Goal: Task Accomplishment & Management: Manage account settings

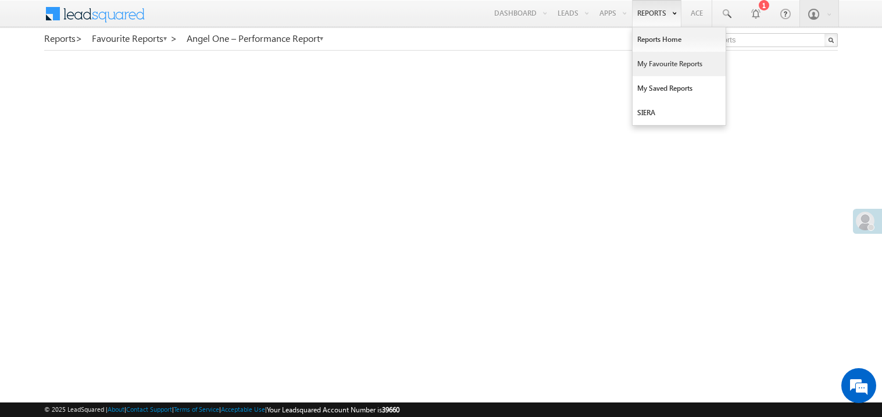
click at [649, 62] on link "My Favourite Reports" at bounding box center [679, 64] width 93 height 24
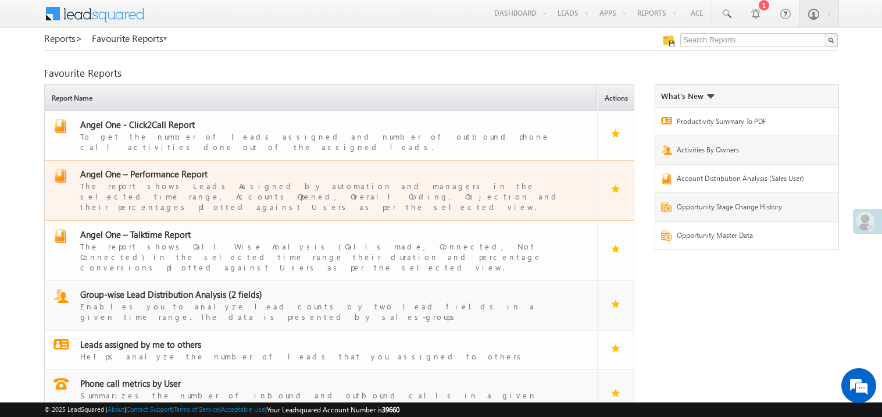
click at [151, 180] on div "The report shows Leads Assigned by automation and managers in the selected time…" at bounding box center [327, 196] width 495 height 33
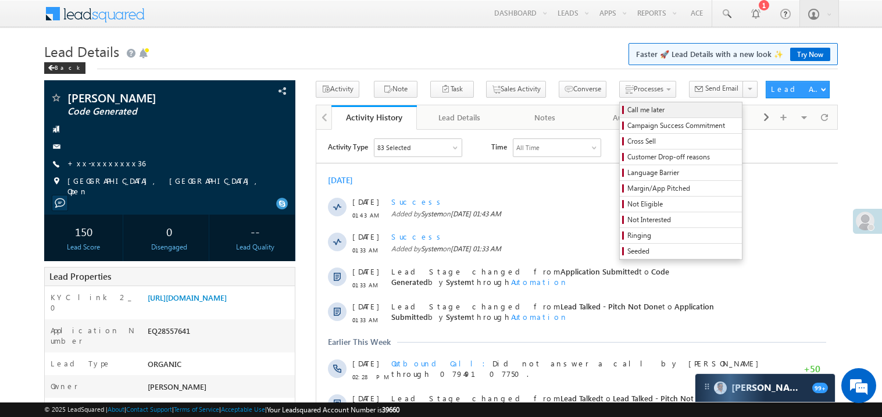
click at [627, 115] on span "Call me later" at bounding box center [682, 110] width 110 height 10
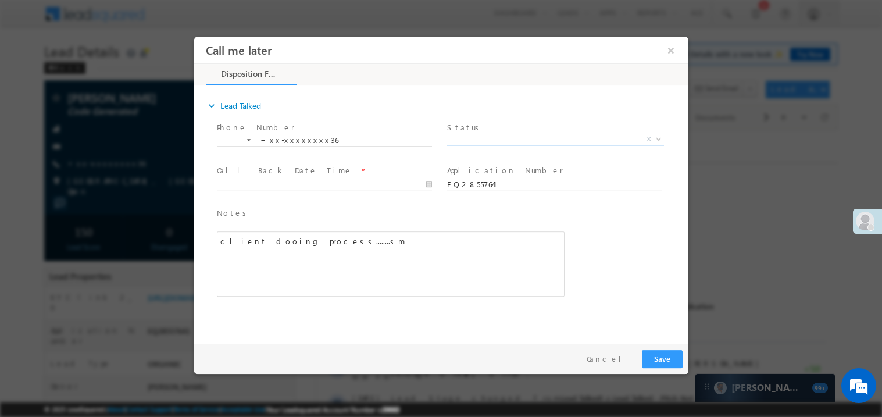
click at [497, 136] on span "X" at bounding box center [555, 139] width 217 height 12
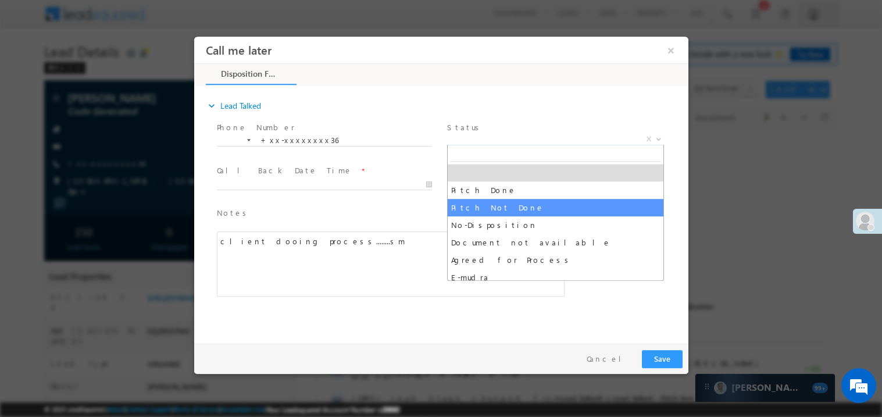
select select "Pitch Not Done"
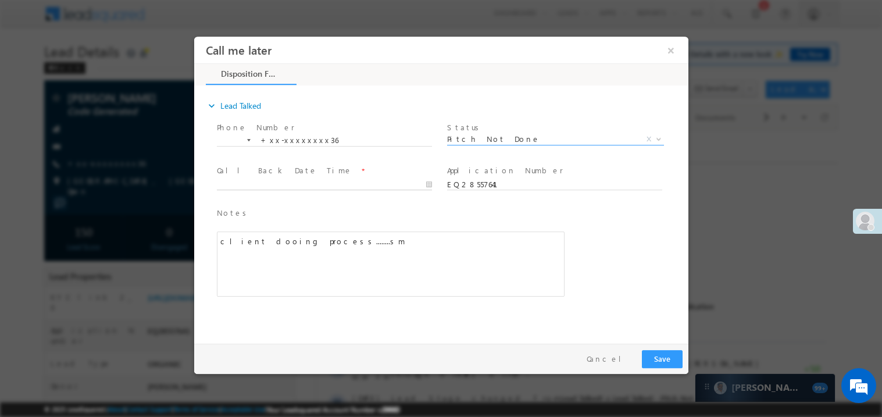
click at [287, 179] on input "text" at bounding box center [323, 185] width 215 height 12
type input "09/12/25 10:10 AM"
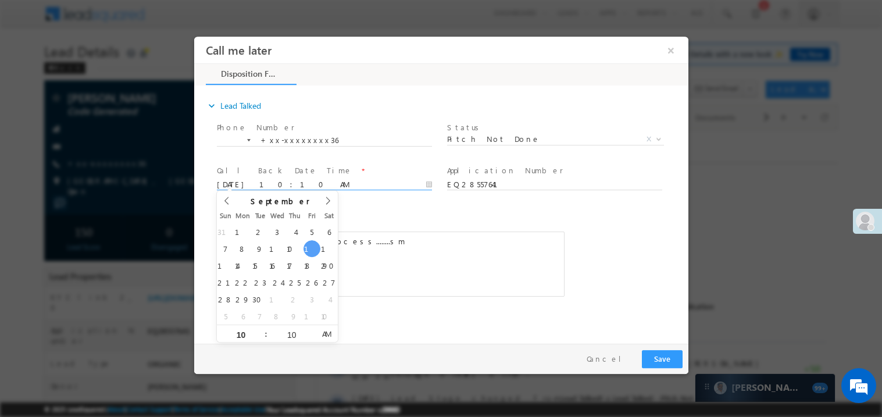
click at [395, 216] on span "Notes *" at bounding box center [381, 212] width 330 height 13
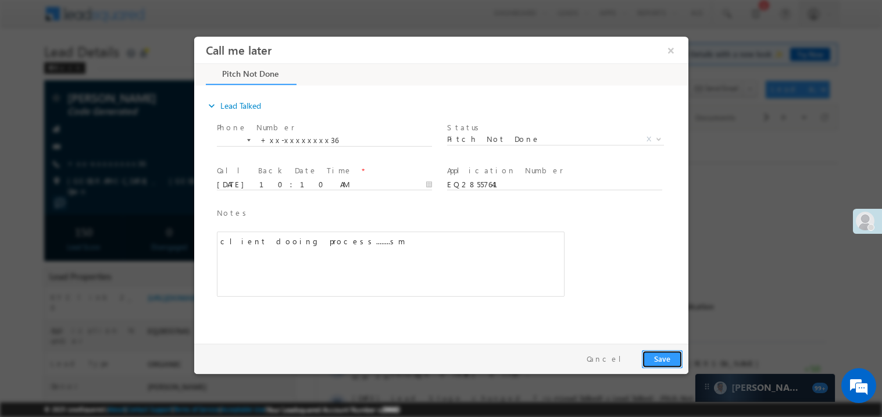
click at [660, 356] on button "Save" at bounding box center [661, 359] width 41 height 18
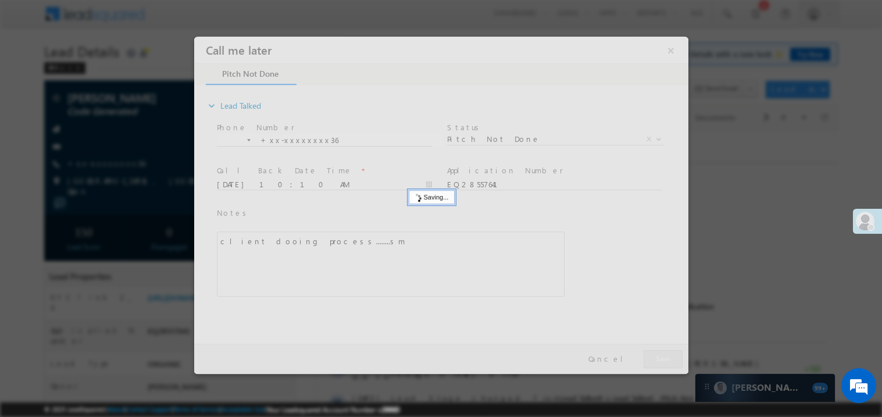
click at [660, 356] on div at bounding box center [441, 204] width 494 height 337
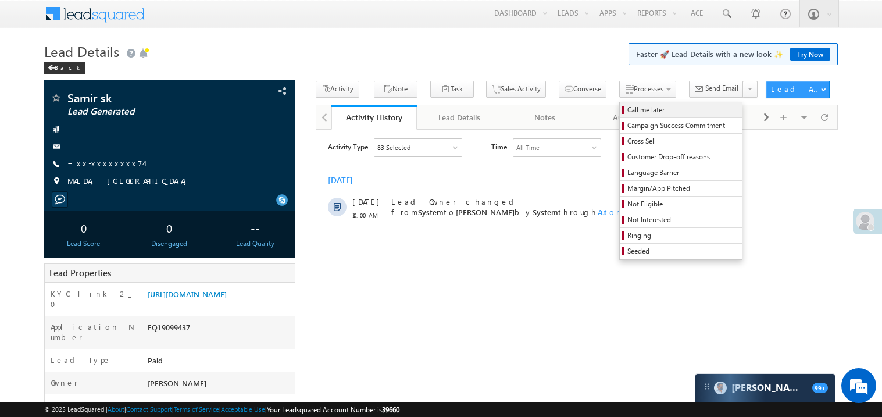
click at [627, 109] on span "Call me later" at bounding box center [682, 110] width 110 height 10
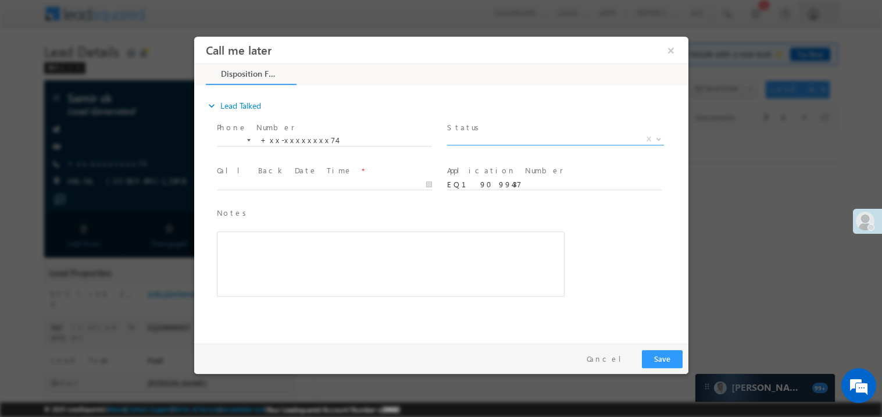
click at [492, 138] on span "X" at bounding box center [555, 139] width 217 height 12
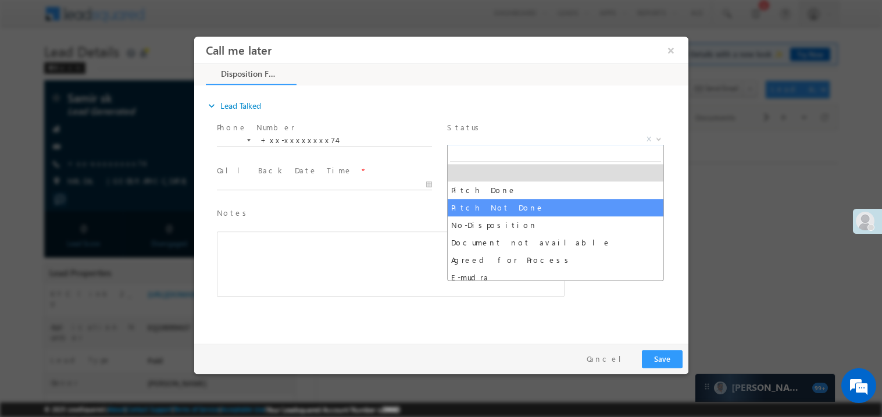
select select "Pitch Not Done"
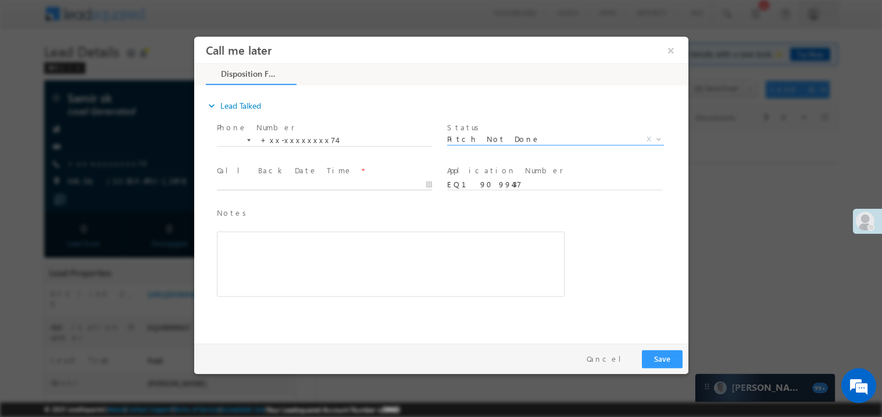
click at [270, 186] on body "Call me later ×" at bounding box center [441, 187] width 494 height 302
type input "09/12/25 10:11 AM"
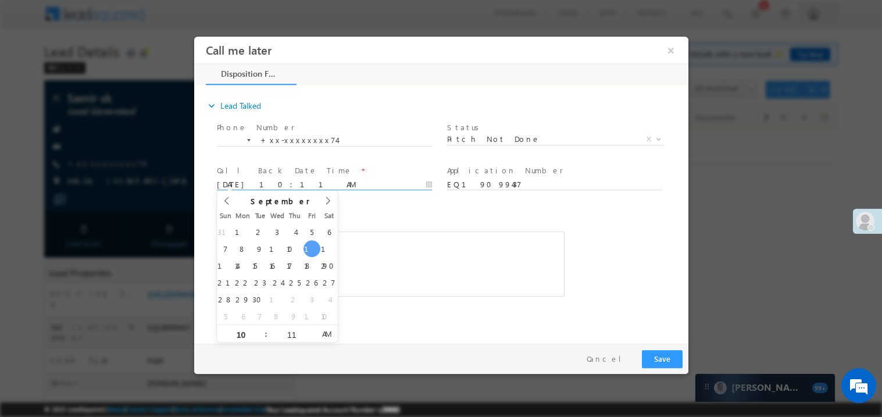
click at [403, 231] on div "Rich Text Editor, 40788eee-0fb2-11ec-a811-0adc8a9d82c2__tab1__section1__Notes__…" at bounding box center [390, 263] width 348 height 65
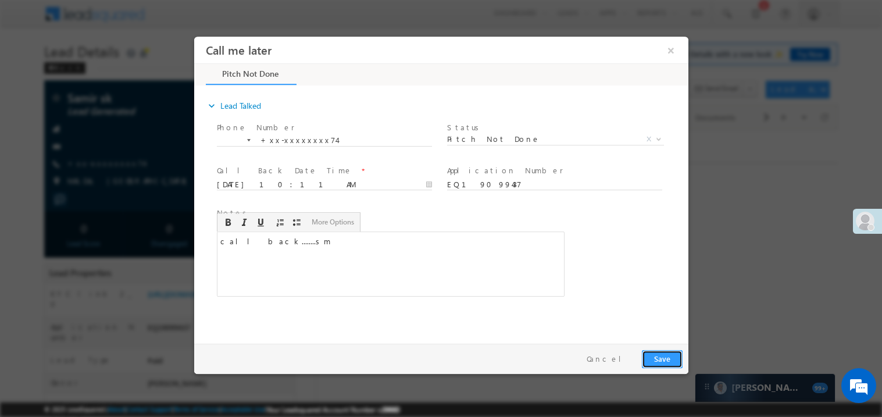
click at [671, 364] on button "Save" at bounding box center [661, 359] width 41 height 18
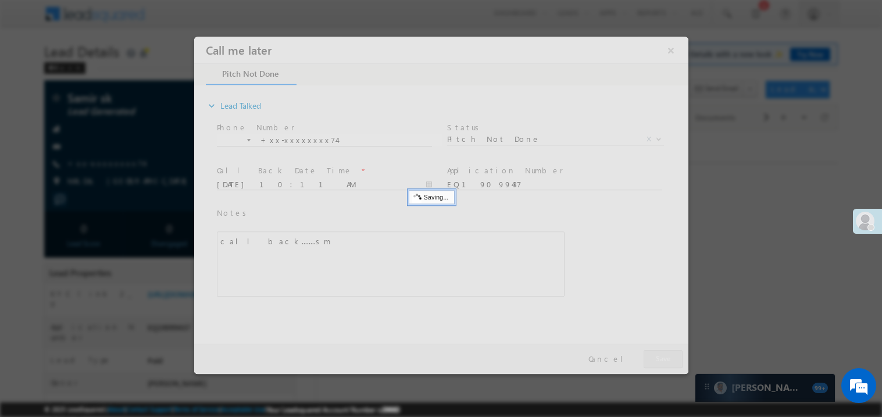
click at [671, 364] on div at bounding box center [441, 204] width 494 height 337
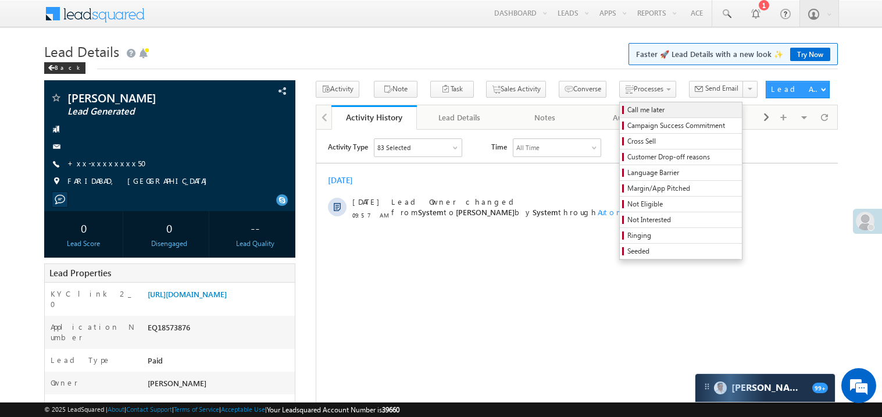
click at [627, 110] on span "Call me later" at bounding box center [682, 110] width 110 height 10
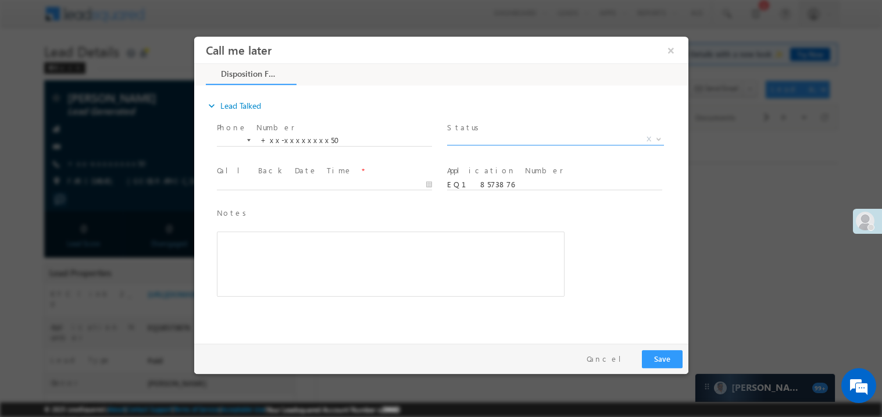
click at [480, 136] on span "X" at bounding box center [555, 139] width 217 height 12
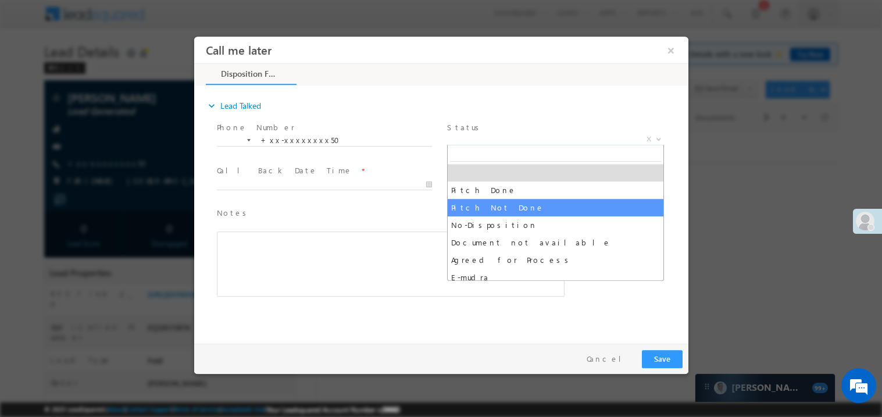
select select "Pitch Not Done"
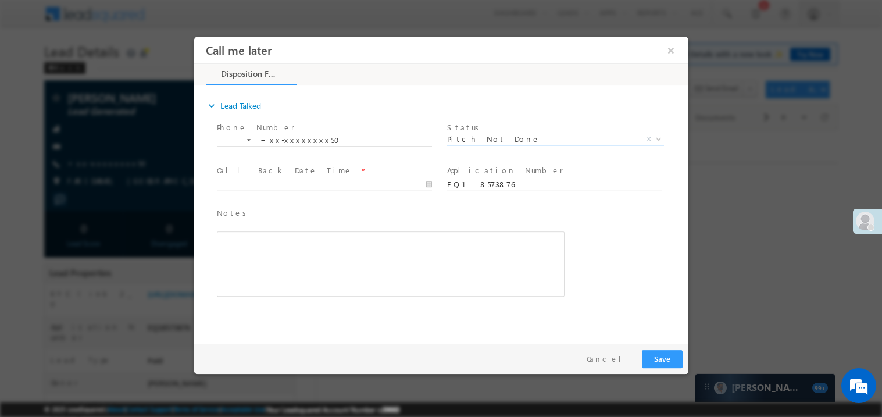
click at [274, 184] on body "Call me later ×" at bounding box center [441, 187] width 494 height 302
type input "09/12/25 10:12 AM"
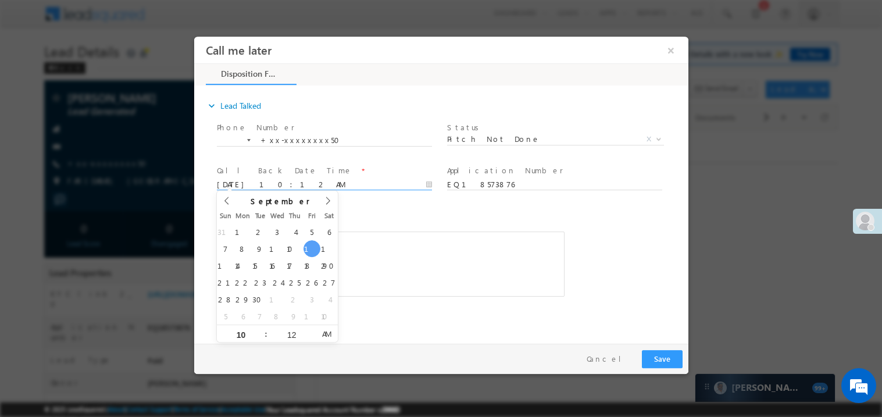
click at [491, 251] on div "Rich Text Editor, 40788eee-0fb2-11ec-a811-0adc8a9d82c2__tab1__section1__Notes__…" at bounding box center [390, 263] width 348 height 65
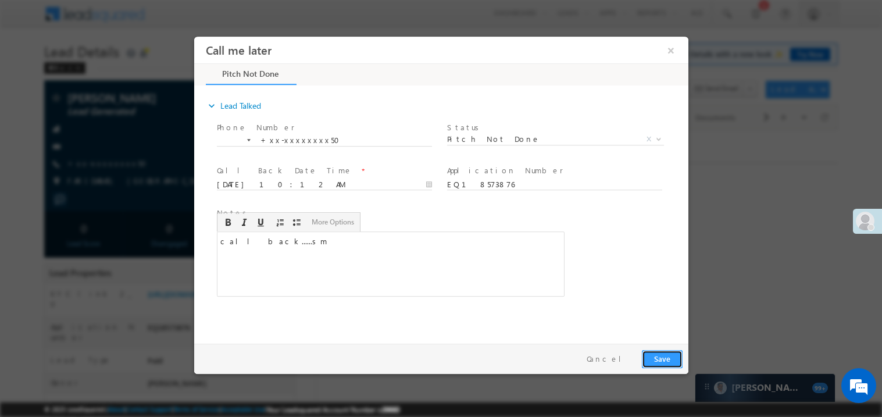
click at [664, 350] on button "Save" at bounding box center [661, 359] width 41 height 18
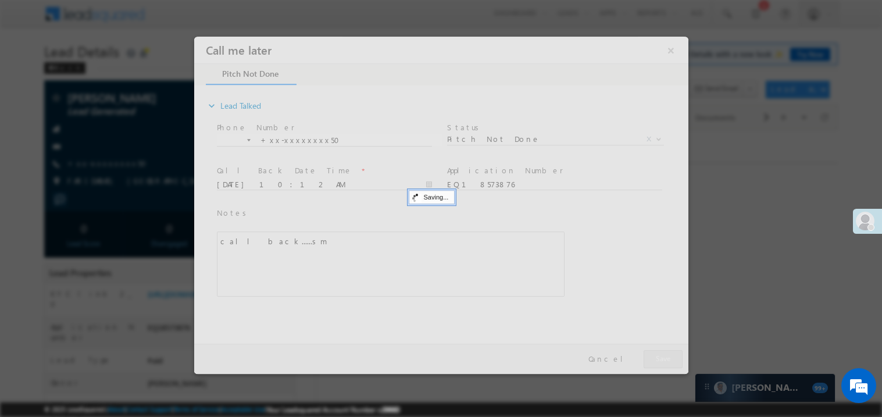
click at [664, 350] on div at bounding box center [441, 204] width 494 height 337
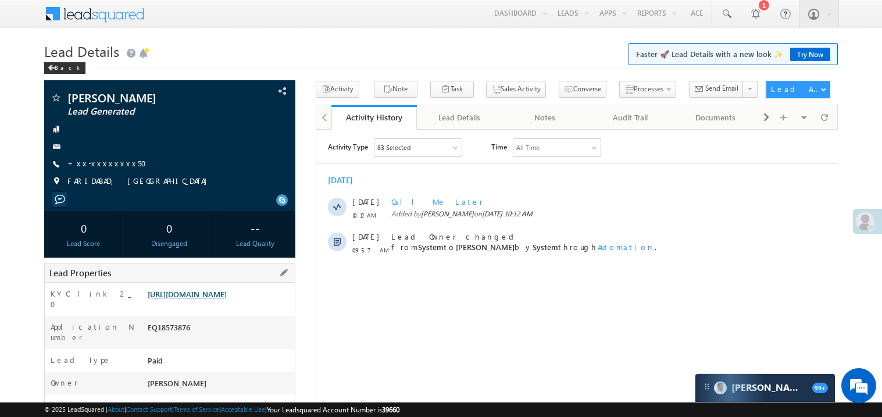
click at [219, 299] on link "https://angelbroking1-pk3em7sa.customui-test.leadsquared.com?leadId=d64730e1-17…" at bounding box center [187, 294] width 79 height 10
click at [108, 165] on link "+xx-xxxxxxxx50" at bounding box center [110, 163] width 86 height 10
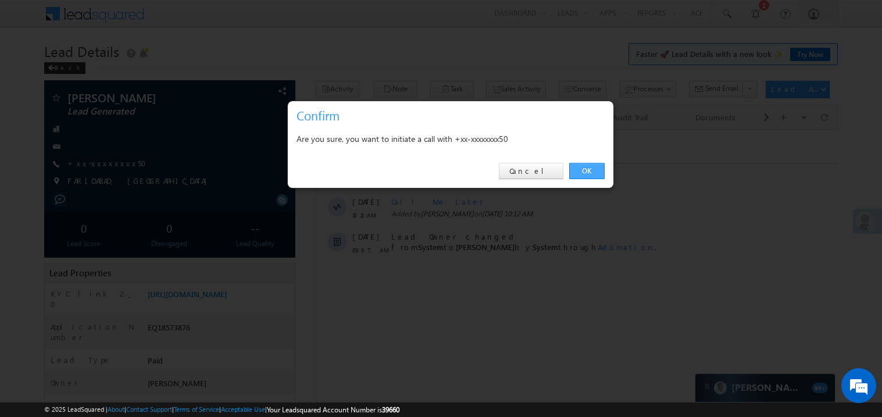
click at [588, 170] on link "OK" at bounding box center [586, 171] width 35 height 16
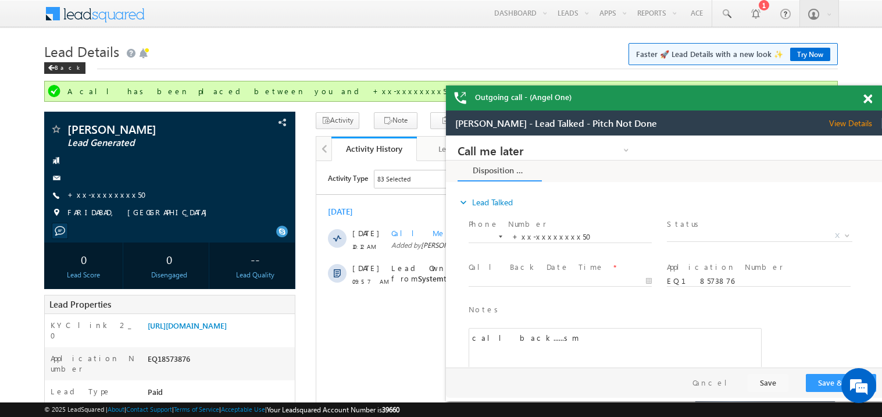
click at [868, 99] on span at bounding box center [868, 99] width 9 height 10
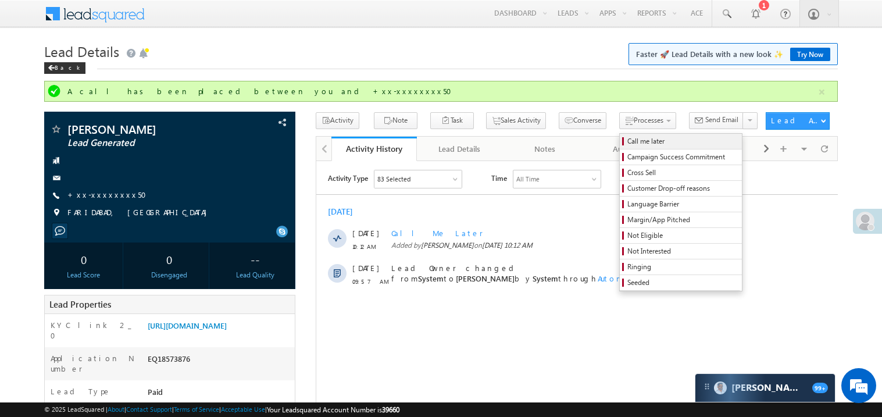
click at [627, 144] on span "Call me later" at bounding box center [682, 141] width 110 height 10
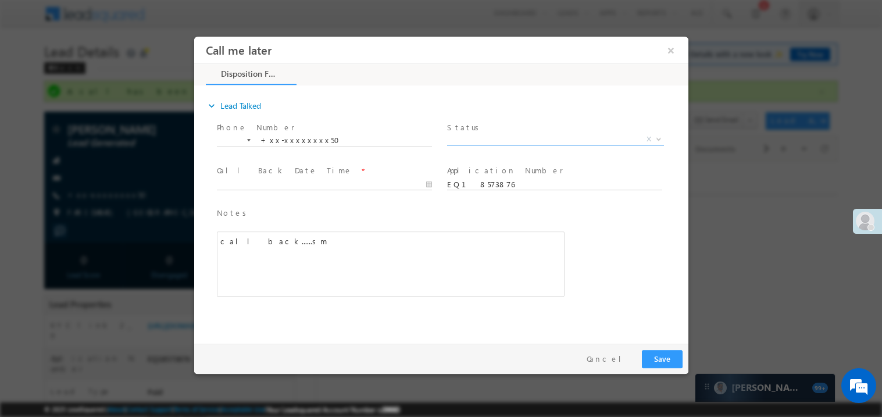
click at [493, 140] on span "X" at bounding box center [555, 139] width 217 height 12
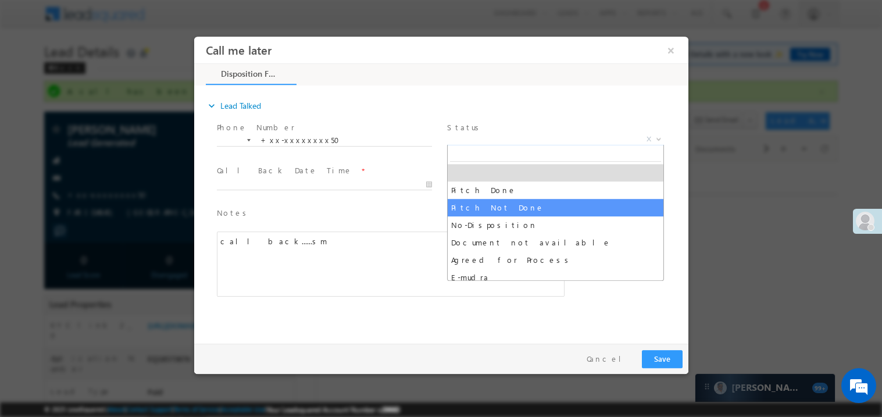
select select "Pitch Not Done"
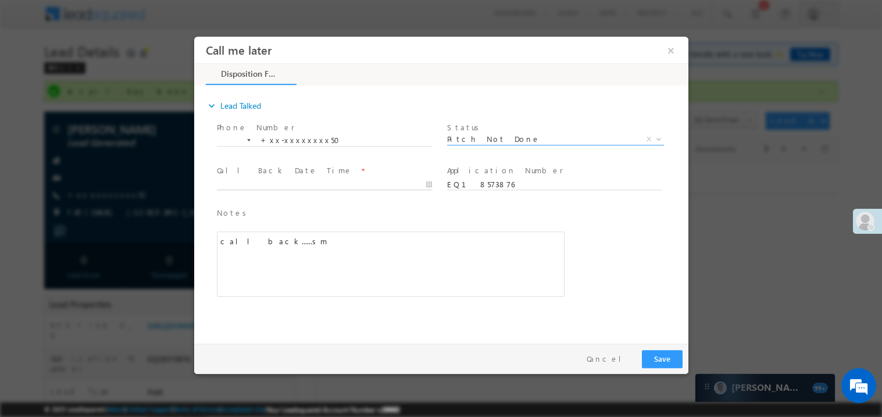
click at [261, 185] on body "Call me later ×" at bounding box center [441, 187] width 494 height 302
type input "09/12/25 10:13 AM"
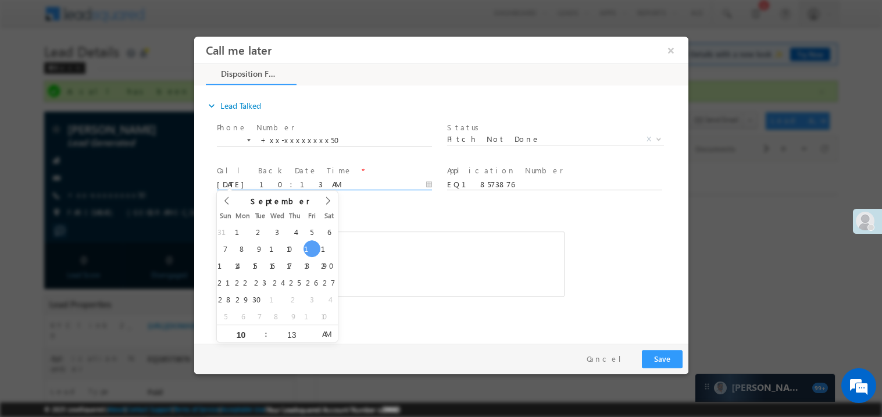
click at [463, 248] on div "call back......sm" at bounding box center [390, 263] width 348 height 65
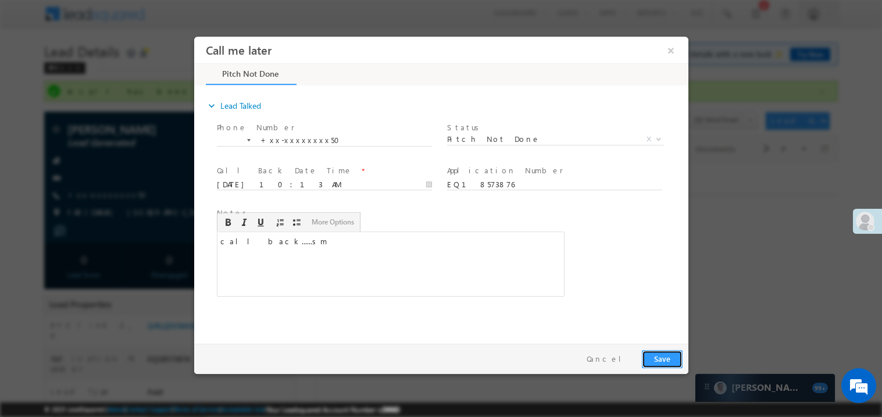
click at [666, 357] on button "Save" at bounding box center [661, 359] width 41 height 18
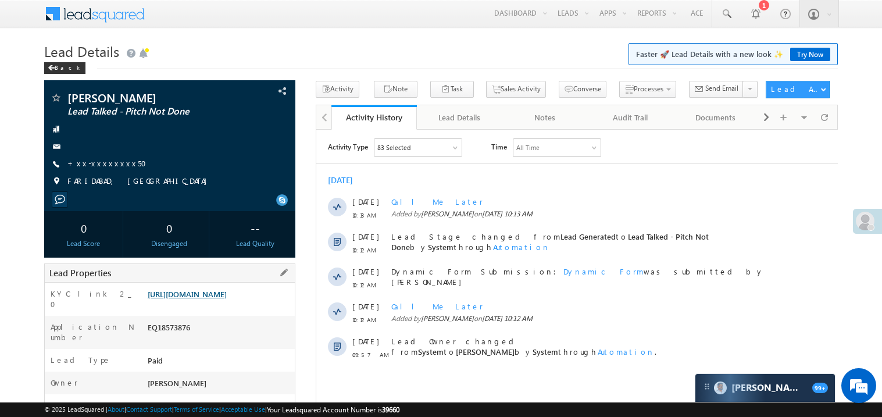
click at [212, 299] on link "https://angelbroking1-pk3em7sa.customui-test.leadsquared.com?leadId=d64730e1-17…" at bounding box center [187, 294] width 79 height 10
click at [99, 165] on link "+xx-xxxxxxxx50" at bounding box center [110, 163] width 86 height 10
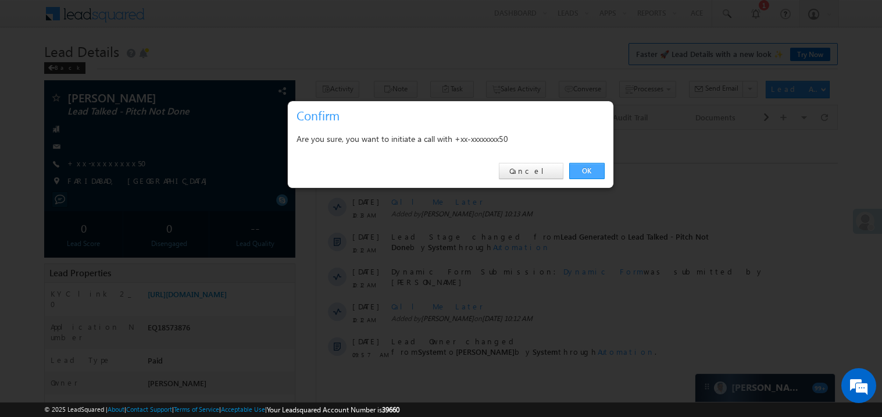
click at [587, 169] on link "OK" at bounding box center [586, 171] width 35 height 16
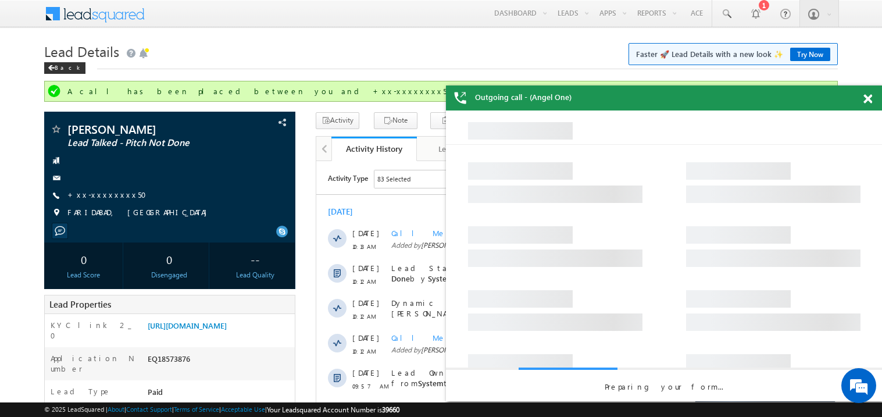
click at [866, 98] on span at bounding box center [868, 99] width 9 height 10
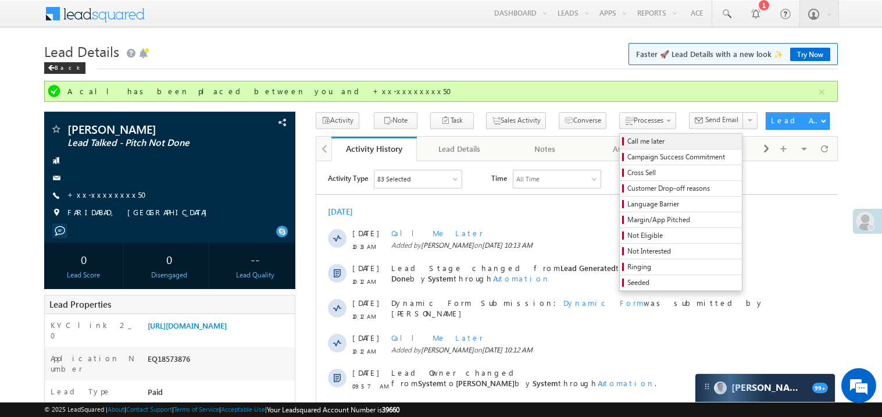
click at [627, 138] on span "Call me later" at bounding box center [682, 141] width 110 height 10
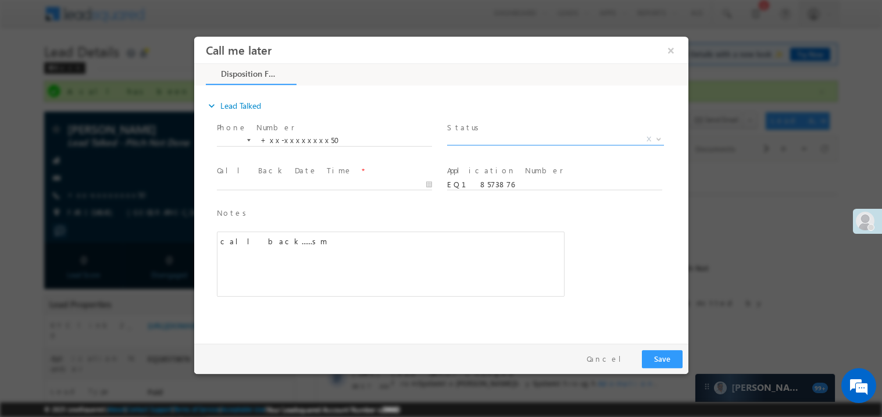
click at [483, 141] on span "X" at bounding box center [555, 139] width 217 height 12
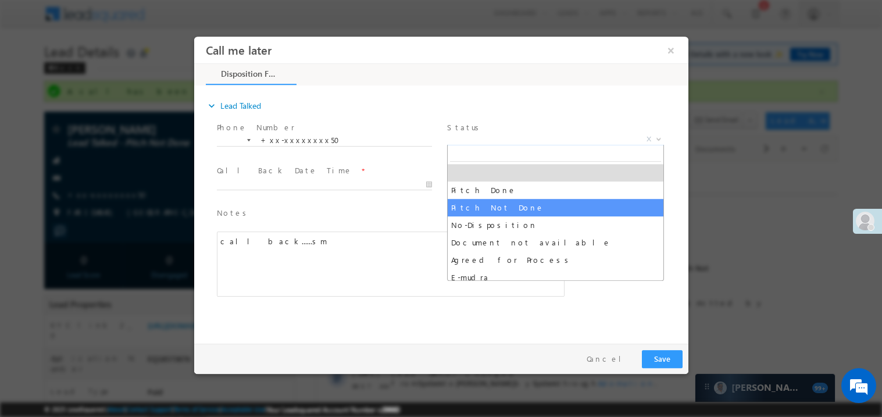
select select "Pitch Not Done"
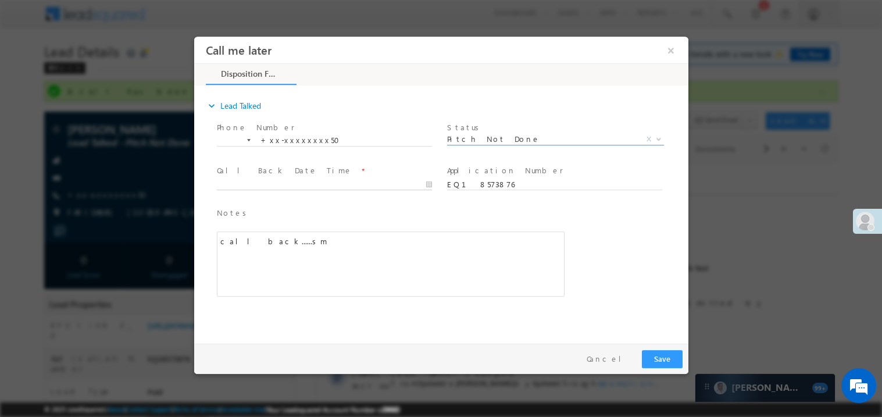
click at [266, 187] on body "Call me later ×" at bounding box center [441, 187] width 494 height 302
type input "09/12/25 10:14 AM"
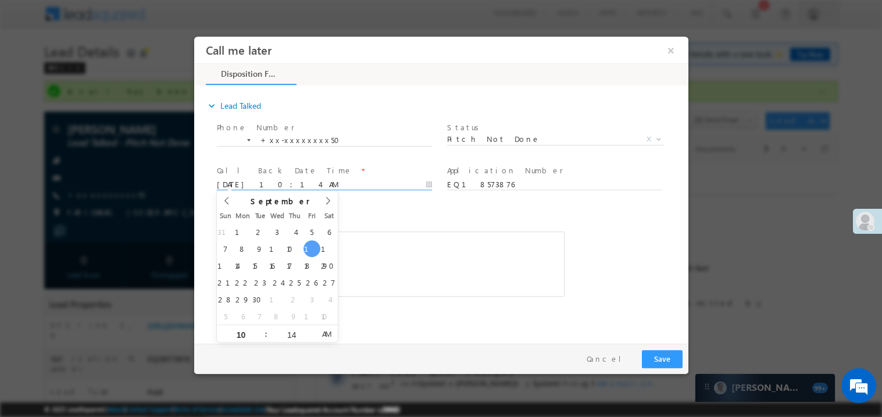
click at [447, 249] on div "call back......sm" at bounding box center [390, 263] width 348 height 65
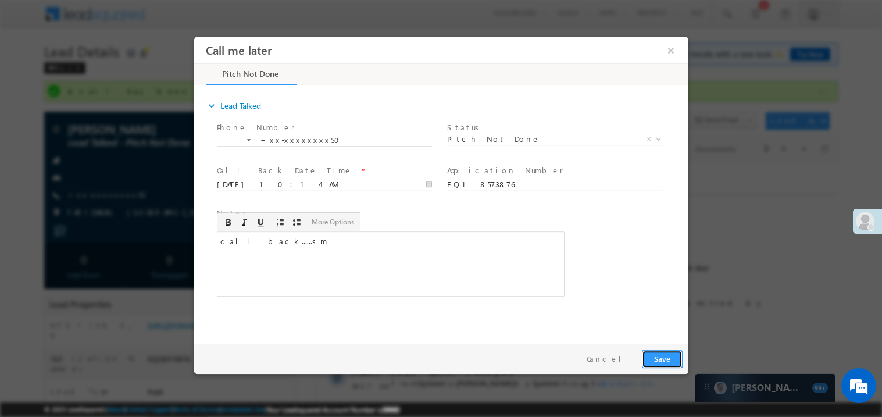
click at [663, 361] on button "Save" at bounding box center [661, 359] width 41 height 18
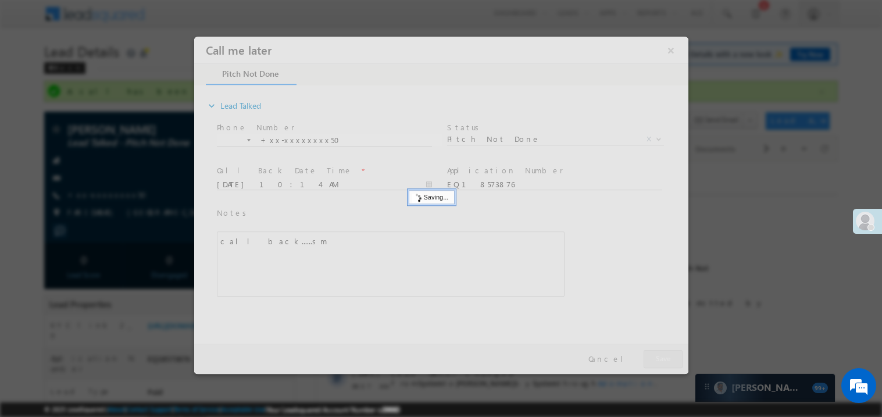
click at [663, 361] on div at bounding box center [441, 204] width 494 height 337
